Goal: Task Accomplishment & Management: Manage account settings

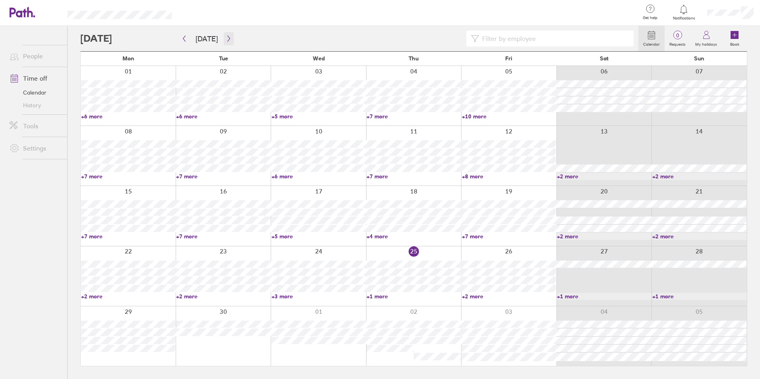
click at [226, 37] on icon "button" at bounding box center [229, 38] width 6 height 6
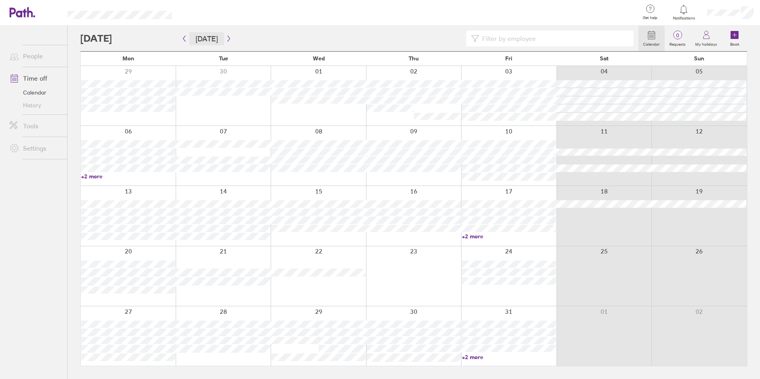
click at [205, 42] on button "Today" at bounding box center [206, 38] width 35 height 13
